Goal: Task Accomplishment & Management: Use online tool/utility

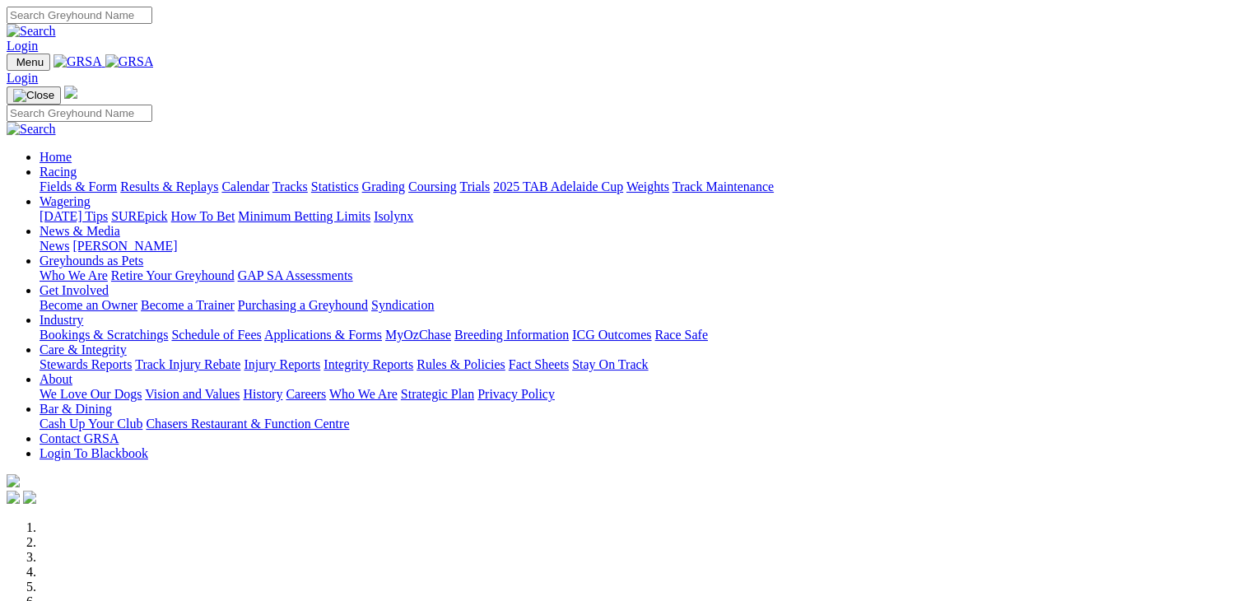
click at [91, 194] on link "Wagering" at bounding box center [65, 201] width 51 height 14
click at [167, 209] on link "SUREpick" at bounding box center [139, 216] width 56 height 14
